Goal: Task Accomplishment & Management: Manage account settings

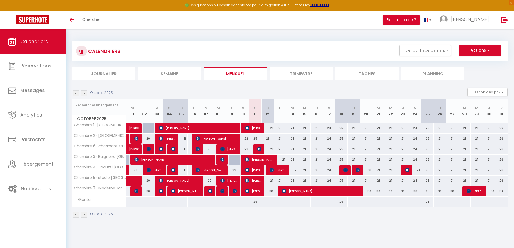
click at [254, 139] on div "25" at bounding box center [255, 139] width 12 height 10
type input "25"
type input "Sam 11 Octobre 2025"
type input "Dim 12 Octobre 2025"
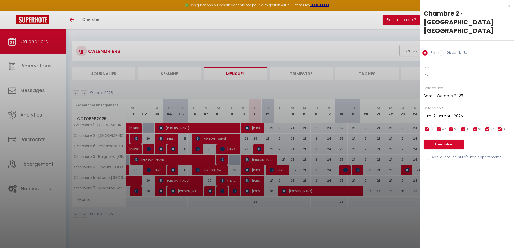
click at [455, 70] on input "25" at bounding box center [469, 75] width 90 height 10
type input "3"
type input "23"
click at [452, 139] on button "Enregistrer" at bounding box center [444, 144] width 40 height 10
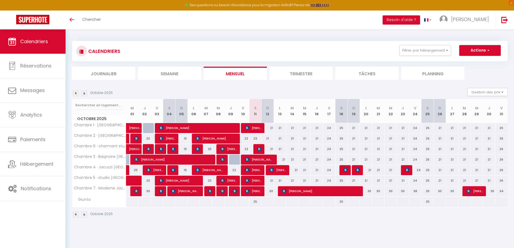
click at [271, 128] on div "21" at bounding box center [267, 128] width 12 height 10
type input "21"
type input "Dim 12 Octobre 2025"
type input "Lun 13 Octobre 2025"
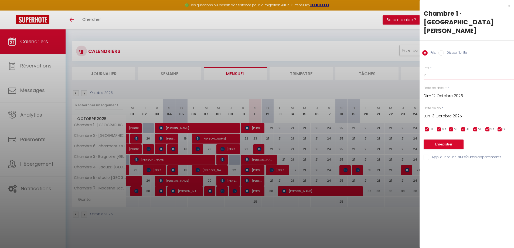
click at [452, 70] on input "21" at bounding box center [469, 75] width 90 height 10
type input "20"
click at [446, 111] on div "[DATE] < [DATE] > Dim Lun Mar Mer Jeu Ven Sam 1 2 3 4 5 6 7 8 9 10 11 12 13 14 …" at bounding box center [469, 116] width 90 height 10
click at [446, 113] on input "Lun 13 Octobre 2025" at bounding box center [469, 116] width 90 height 7
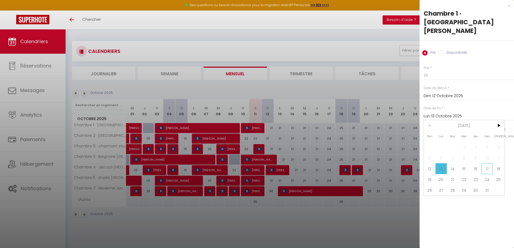
click at [489, 163] on span "17" at bounding box center [487, 168] width 12 height 11
type input "Ven 17 Octobre 2025"
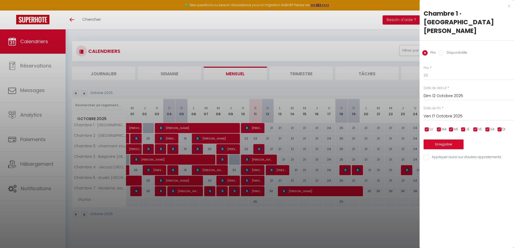
click at [453, 155] on input "Appliquer aussi sur d'autres appartements" at bounding box center [469, 157] width 90 height 5
checkbox input "true"
click at [450, 139] on button "Enregistrer" at bounding box center [444, 144] width 40 height 10
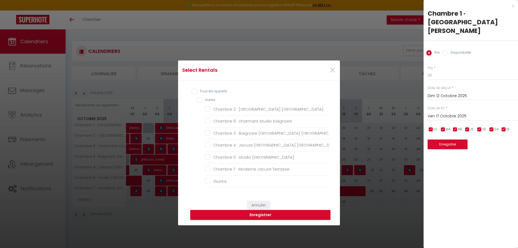
click at [199, 92] on input "Tous les apparts" at bounding box center [261, 91] width 138 height 5
checkbox input "true"
checkbox Narbonne "true"
checkbox baignoire "true"
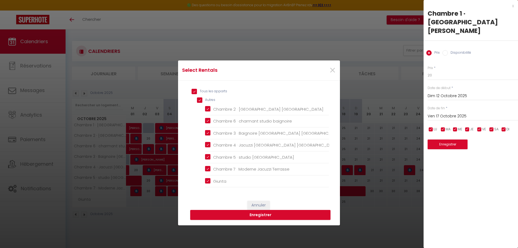
checkbox Narbonne "true"
checkbox ville "true"
checkbox Terrasse "true"
checkbox input "true"
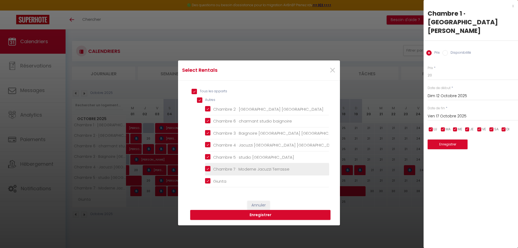
click at [207, 170] on Terrasse "Chambre 7 · Moderne Jacuzzi Terrasse" at bounding box center [267, 168] width 124 height 5
checkbox Terrasse "false"
checkbox input "false"
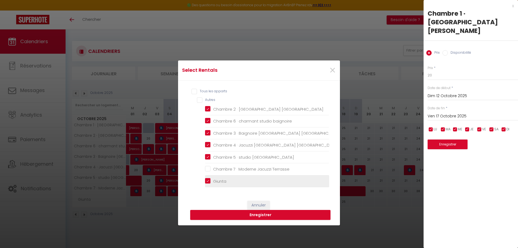
click at [205, 182] on input "Giunta" at bounding box center [267, 181] width 124 height 5
checkbox input "false"
click at [272, 216] on button "Enregistrer" at bounding box center [260, 215] width 140 height 10
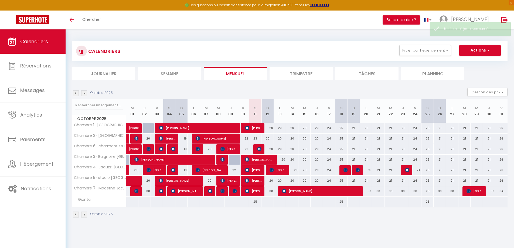
click at [269, 193] on div "30" at bounding box center [267, 191] width 12 height 10
type input "30"
type input "Dim 12 Octobre 2025"
type input "Lun 13 Octobre 2025"
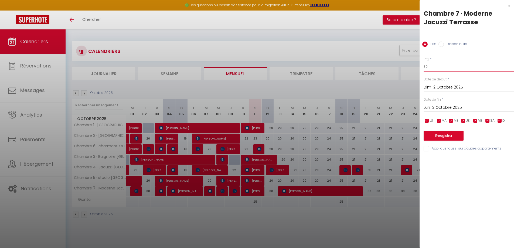
click at [441, 68] on input "30" at bounding box center [469, 67] width 90 height 10
type input "25"
click at [440, 132] on button "Enregistrer" at bounding box center [444, 136] width 40 height 10
